Goal: Information Seeking & Learning: Learn about a topic

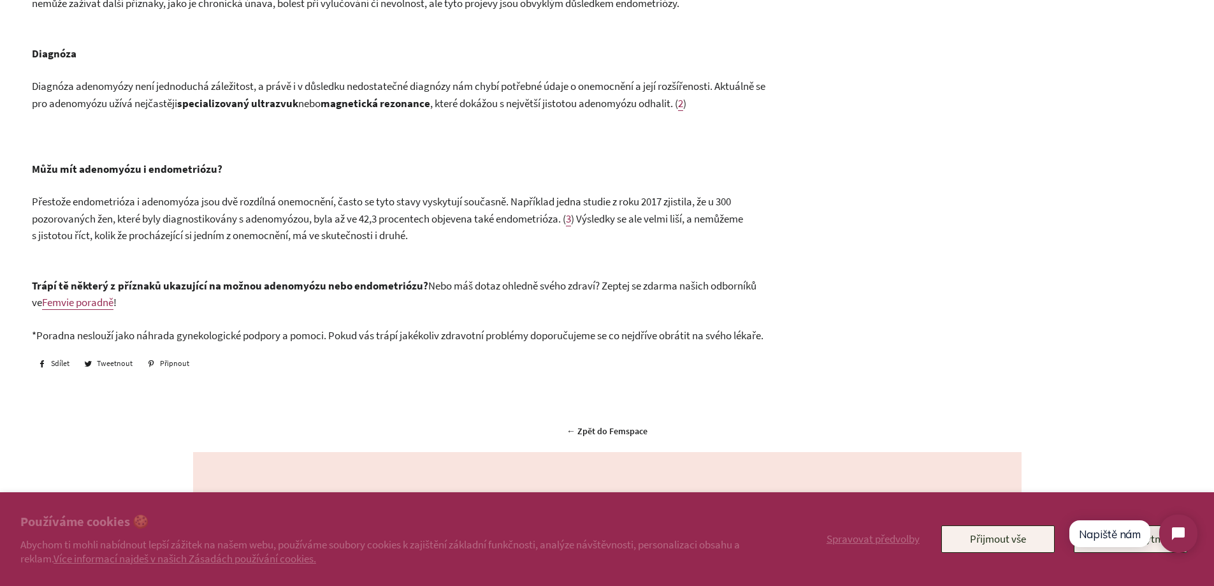
scroll to position [1161, 0]
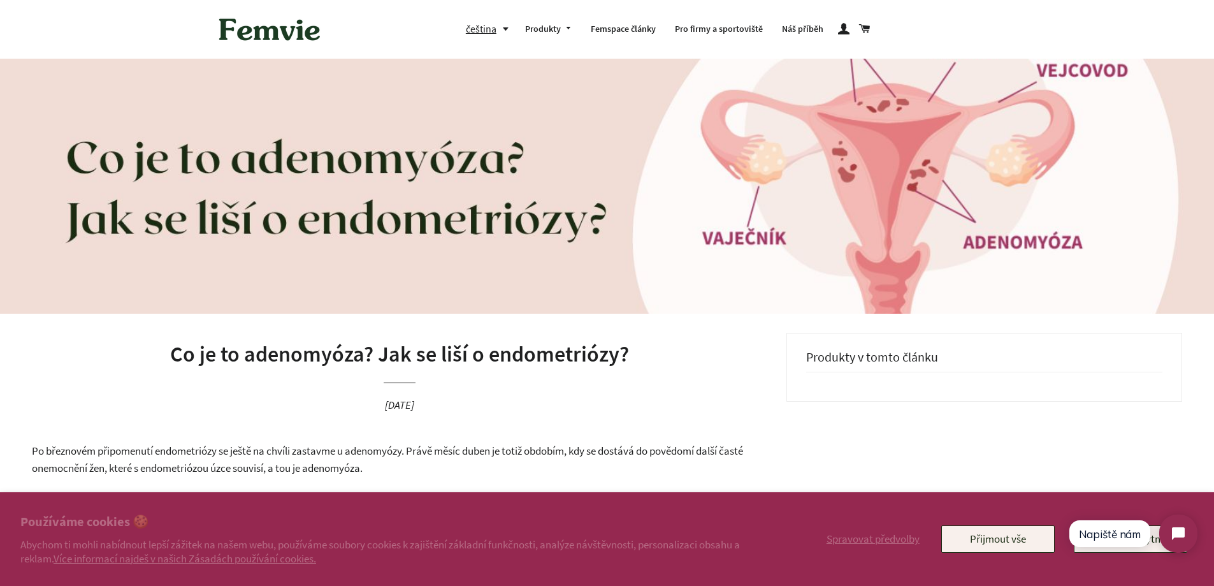
drag, startPoint x: 690, startPoint y: 332, endPoint x: 669, endPoint y: 404, distance: 75.2
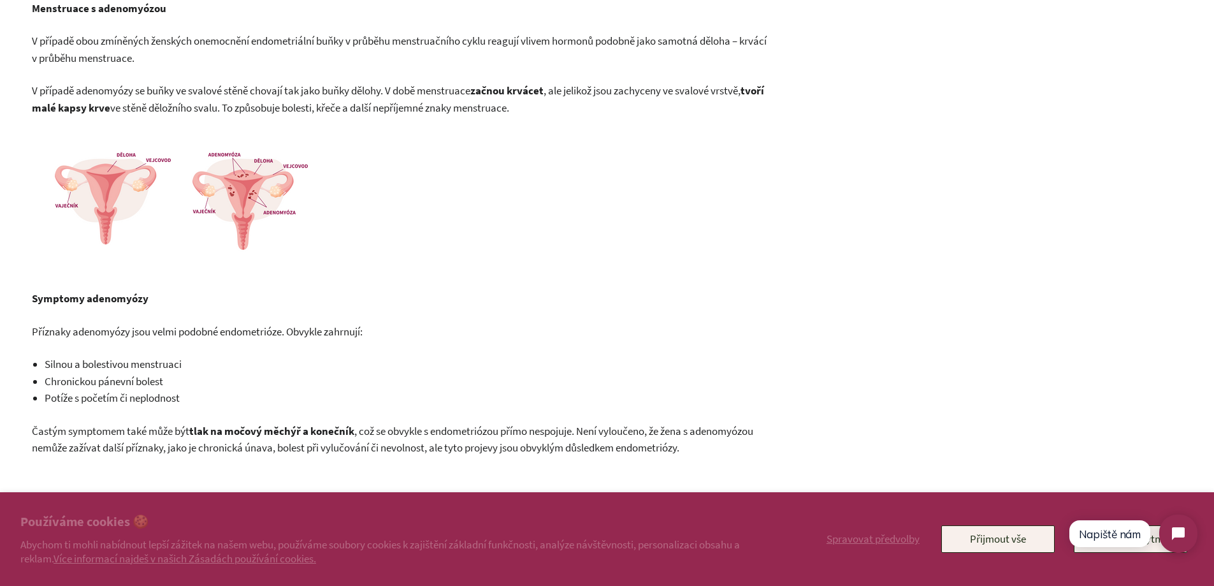
scroll to position [765, 0]
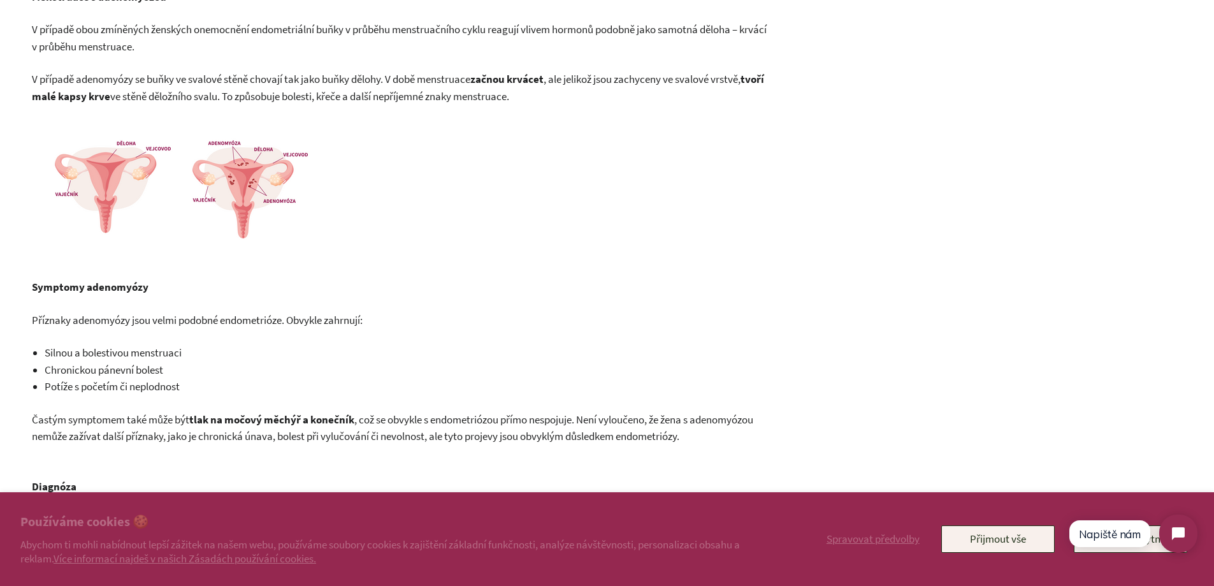
click at [237, 186] on img at bounding box center [185, 188] width 306 height 137
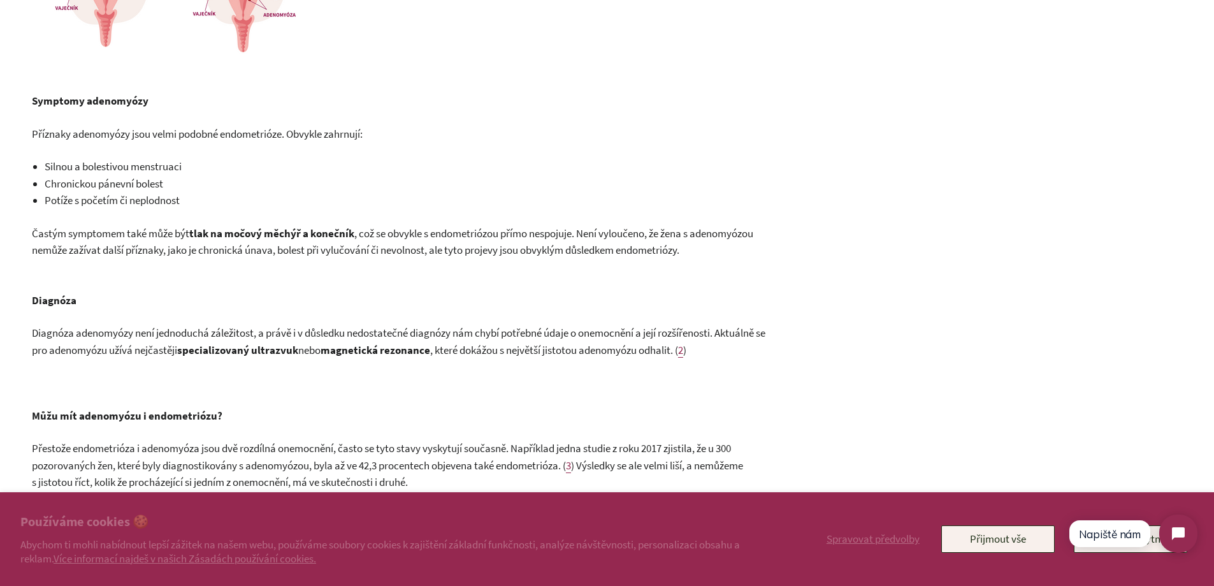
scroll to position [778, 0]
